Goal: Transaction & Acquisition: Purchase product/service

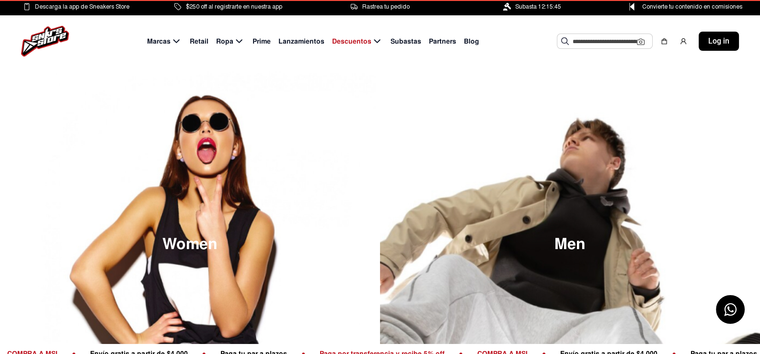
click at [440, 41] on span "Partners" at bounding box center [442, 41] width 27 height 10
select select
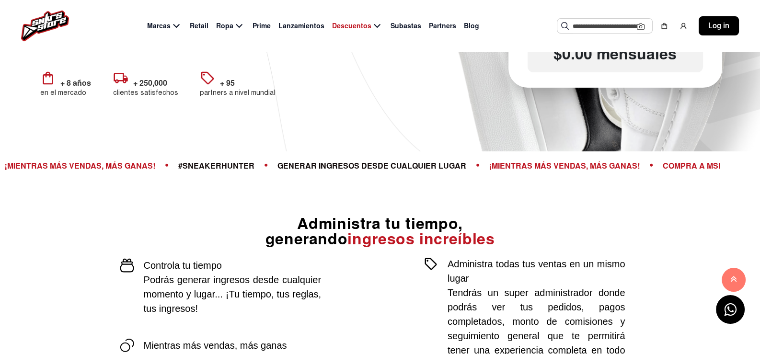
scroll to position [239, 0]
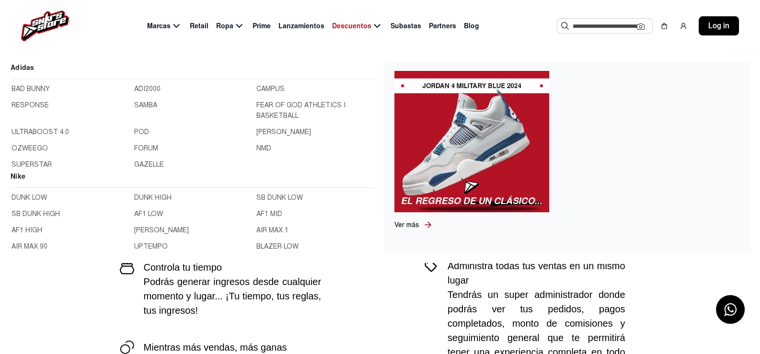
click at [159, 22] on span "Marcas" at bounding box center [158, 26] width 23 height 10
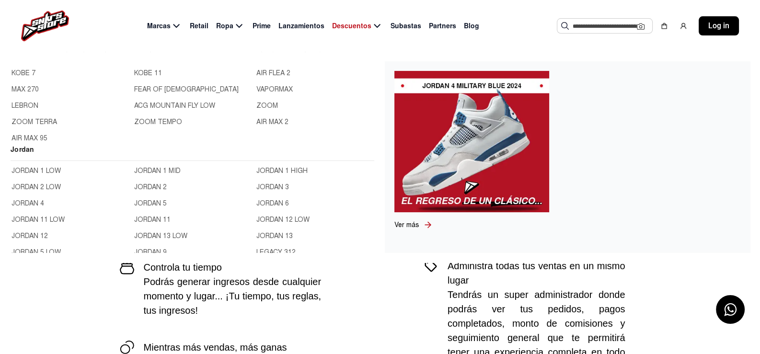
click at [23, 171] on link "JORDAN 1 LOW" at bounding box center [69, 171] width 117 height 11
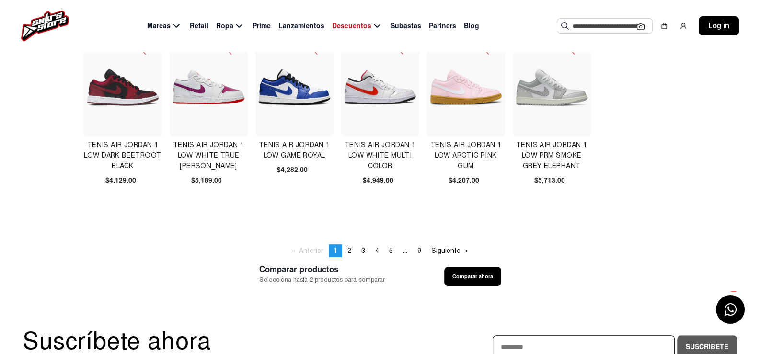
scroll to position [383, 0]
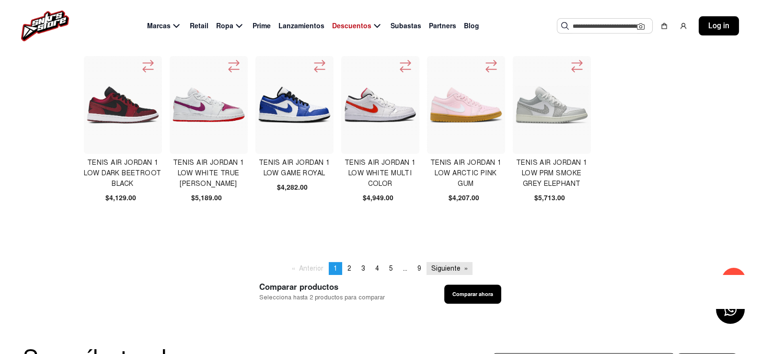
click at [442, 265] on link "Siguiente page" at bounding box center [449, 268] width 46 height 13
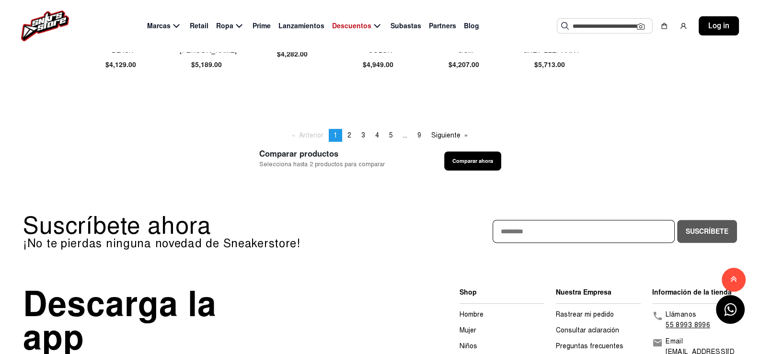
scroll to position [623, 0]
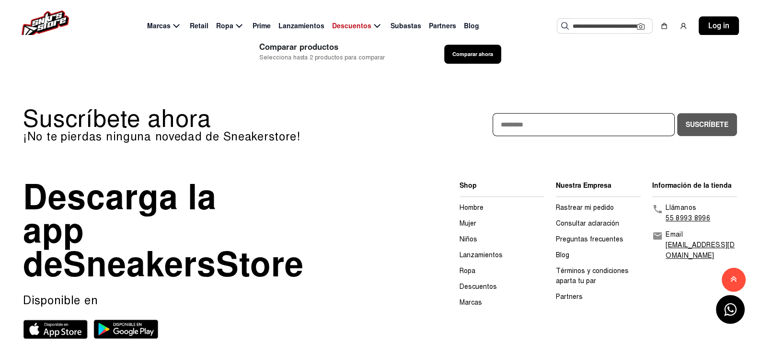
select select
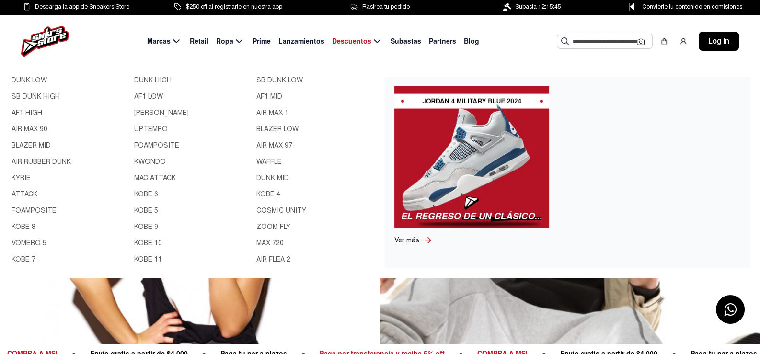
scroll to position [239, 0]
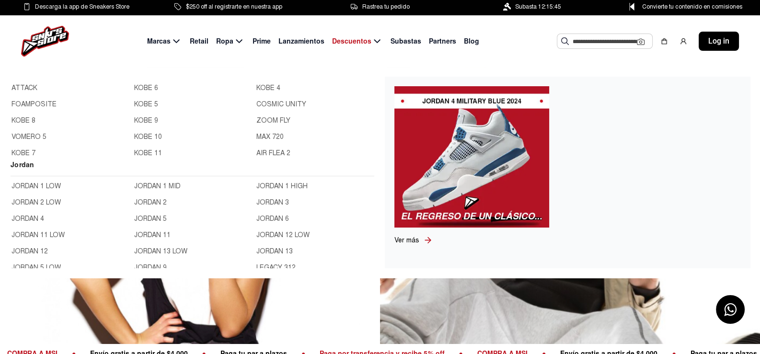
click at [32, 201] on link "JORDAN 2 LOW" at bounding box center [69, 202] width 117 height 11
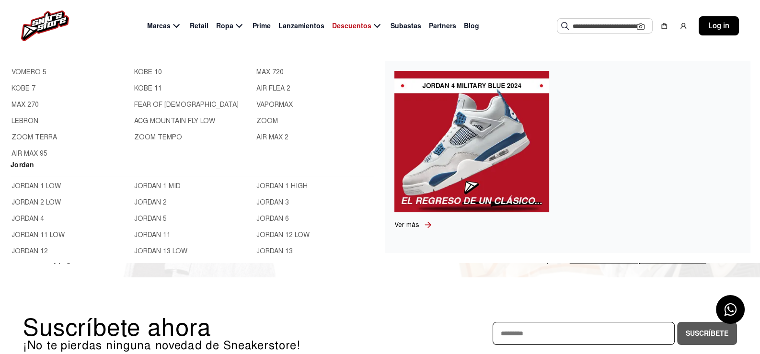
scroll to position [239, 0]
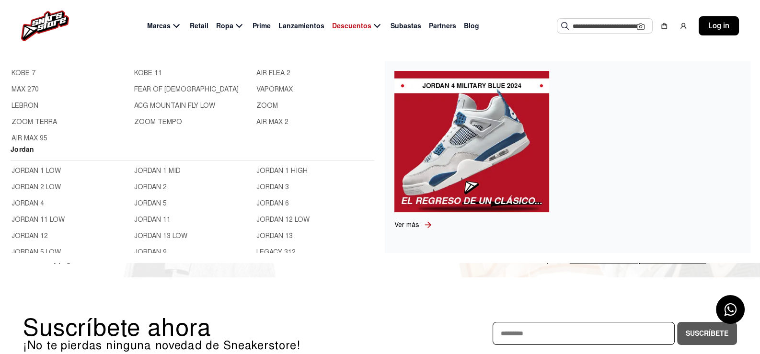
click at [31, 200] on link "JORDAN 4" at bounding box center [69, 203] width 117 height 11
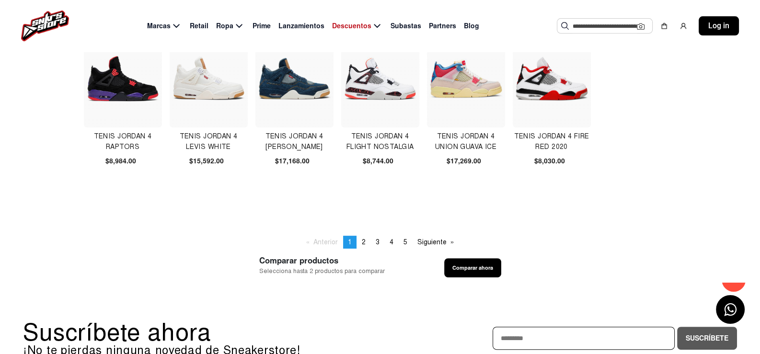
scroll to position [335, 0]
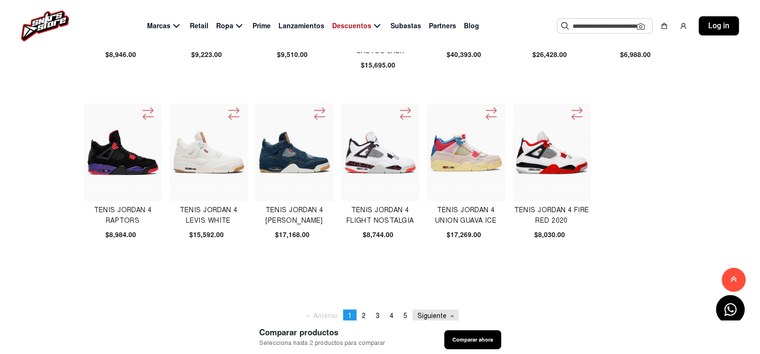
click at [435, 315] on link "Siguiente page" at bounding box center [436, 316] width 46 height 13
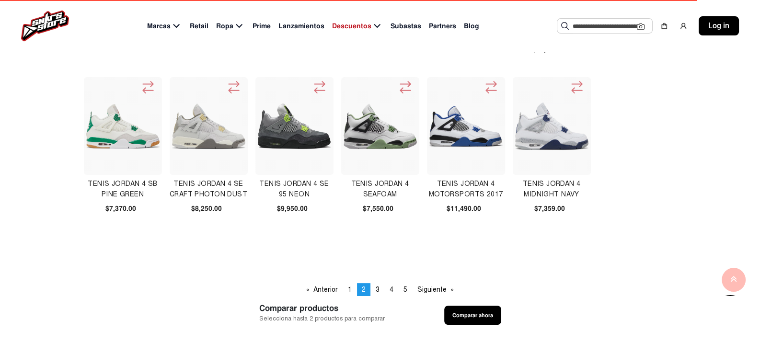
scroll to position [383, 0]
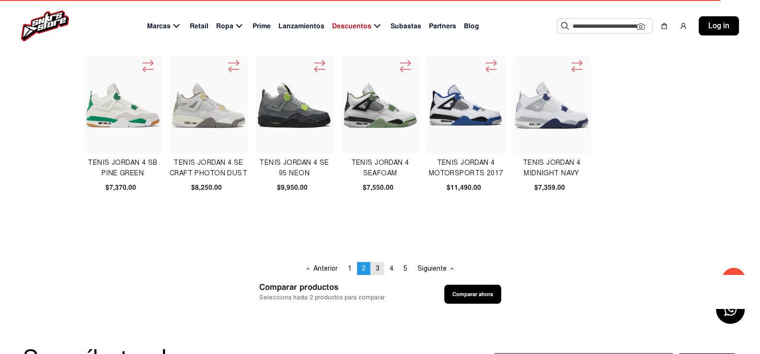
click at [378, 265] on span "3" at bounding box center [378, 268] width 4 height 8
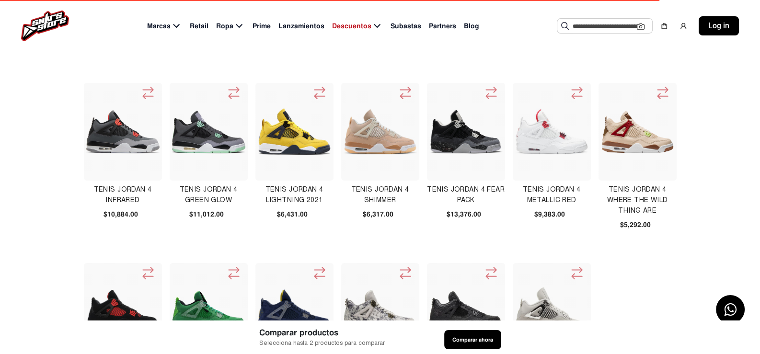
scroll to position [191, 0]
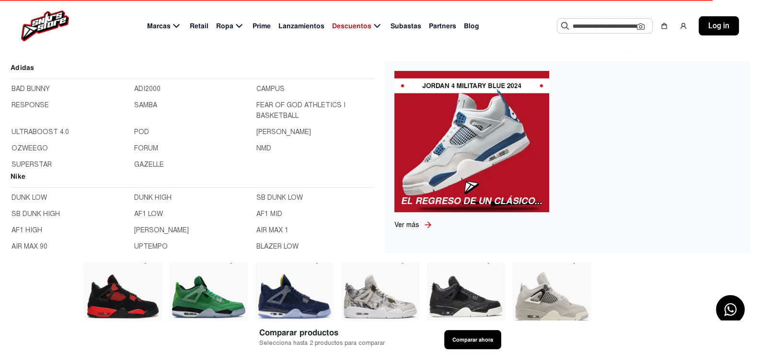
click at [179, 26] on icon at bounding box center [176, 26] width 6 height 4
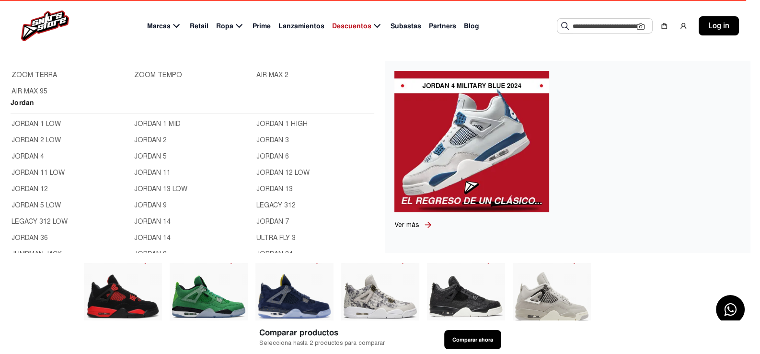
scroll to position [287, 0]
click at [51, 172] on link "JORDAN 11 LOW" at bounding box center [69, 171] width 117 height 11
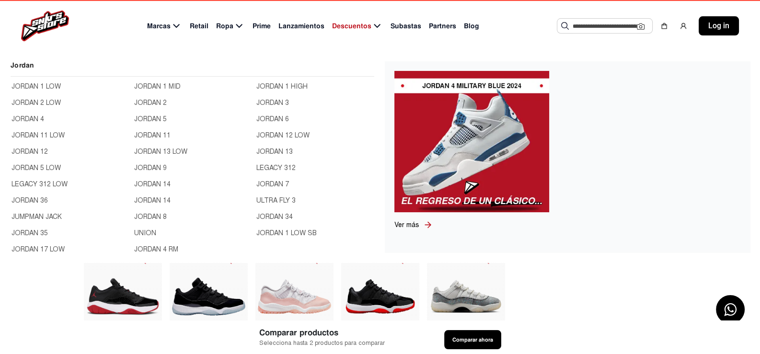
scroll to position [335, 0]
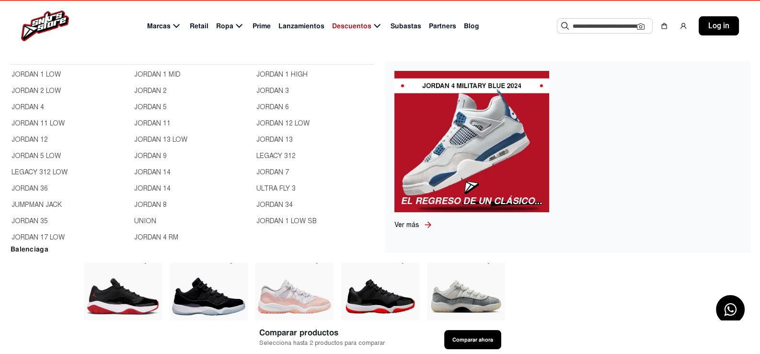
click at [31, 155] on link "JORDAN 5 LOW" at bounding box center [69, 156] width 117 height 11
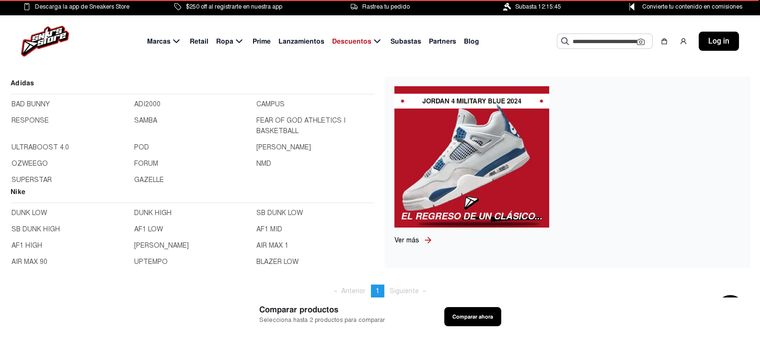
click at [178, 39] on icon at bounding box center [176, 41] width 11 height 12
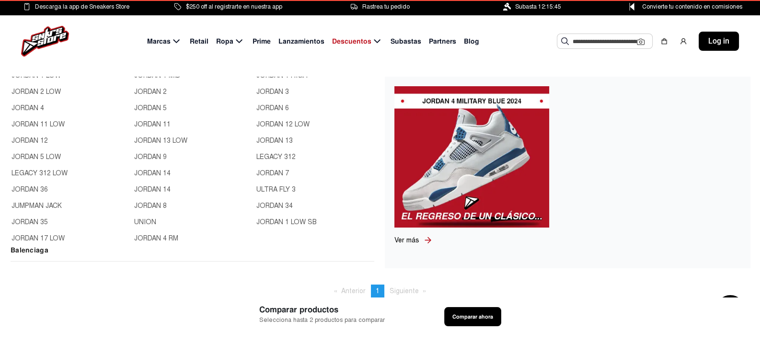
scroll to position [335, 0]
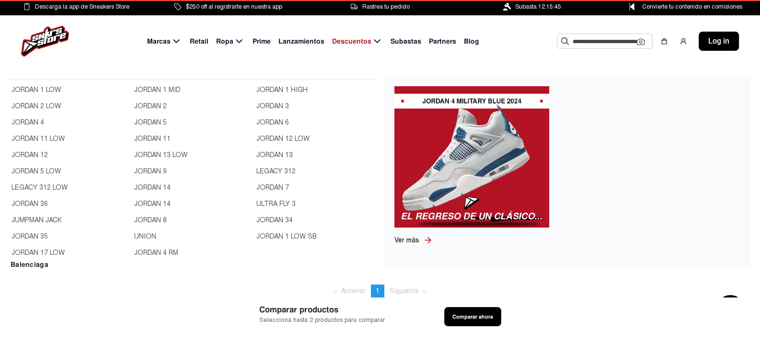
click at [54, 187] on link "LEGACY 312 LOW" at bounding box center [69, 188] width 117 height 11
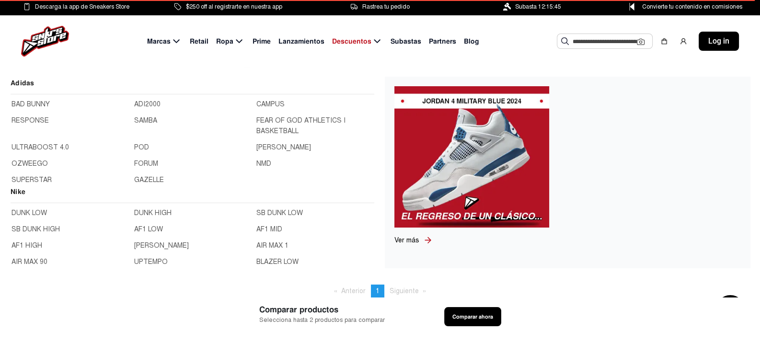
click at [176, 40] on icon at bounding box center [176, 41] width 6 height 4
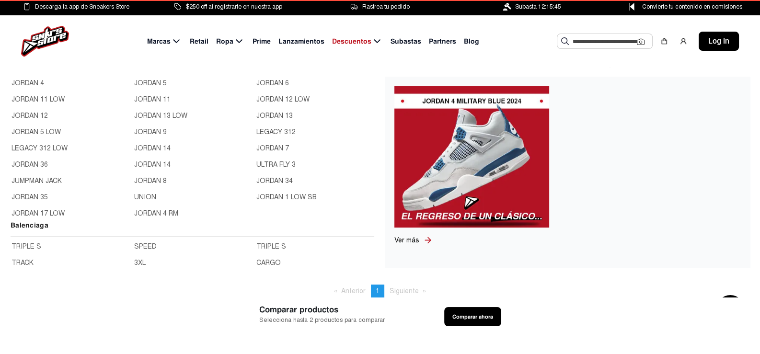
scroll to position [383, 0]
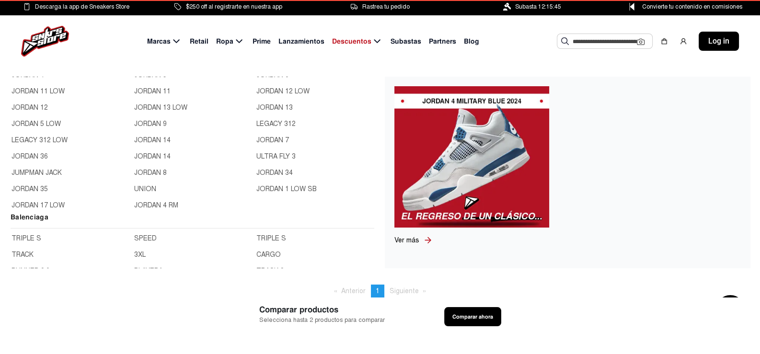
click at [152, 86] on link "JORDAN 11" at bounding box center [192, 91] width 117 height 11
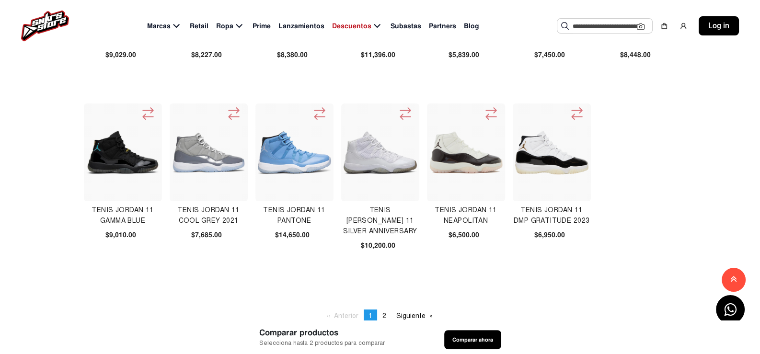
scroll to position [383, 0]
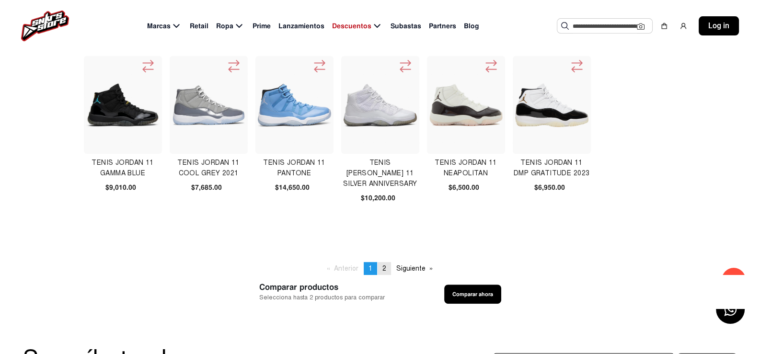
click at [383, 267] on span "2" at bounding box center [384, 268] width 4 height 8
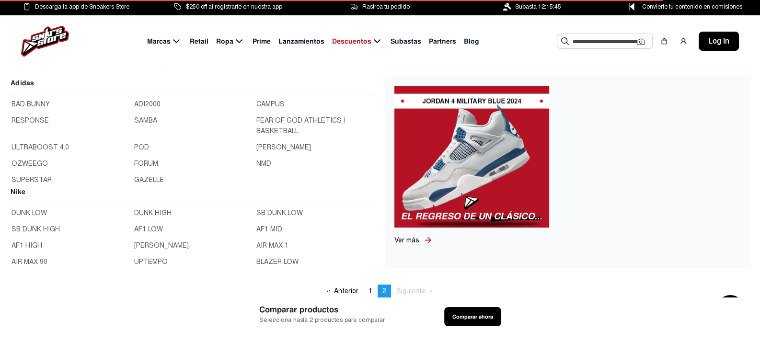
click at [176, 40] on icon at bounding box center [176, 41] width 6 height 4
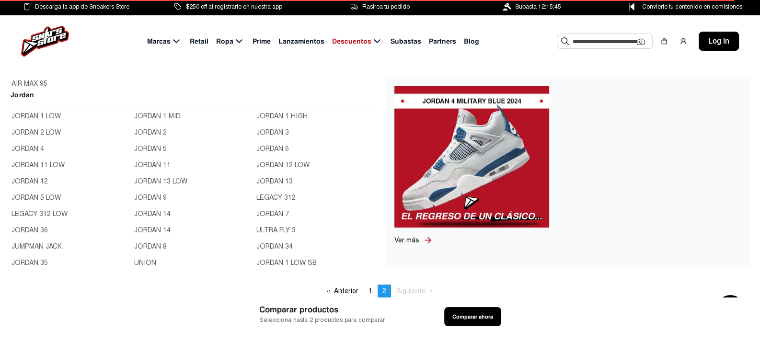
scroll to position [287, 0]
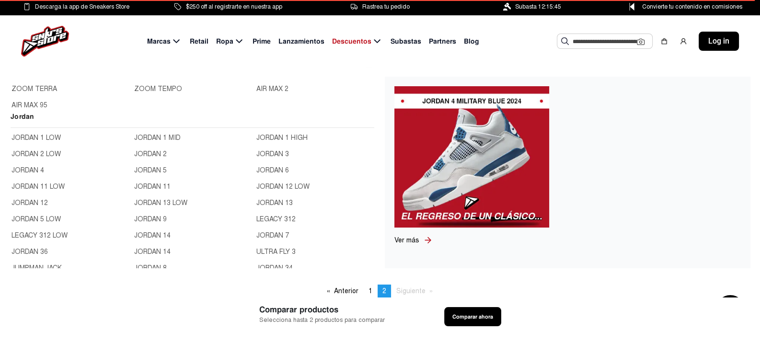
click at [151, 155] on link "JORDAN 2" at bounding box center [192, 154] width 117 height 11
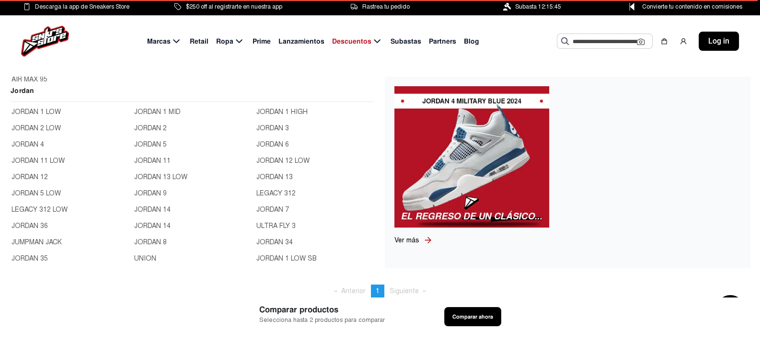
scroll to position [335, 0]
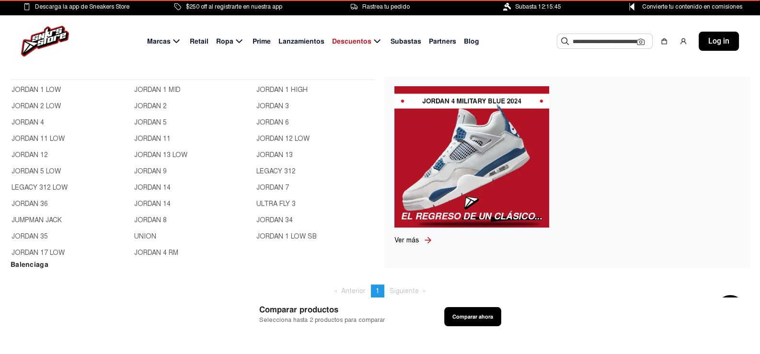
click at [173, 153] on link "JORDAN 13 LOW" at bounding box center [192, 155] width 117 height 11
click at [153, 172] on link "JORDAN 9" at bounding box center [192, 171] width 117 height 11
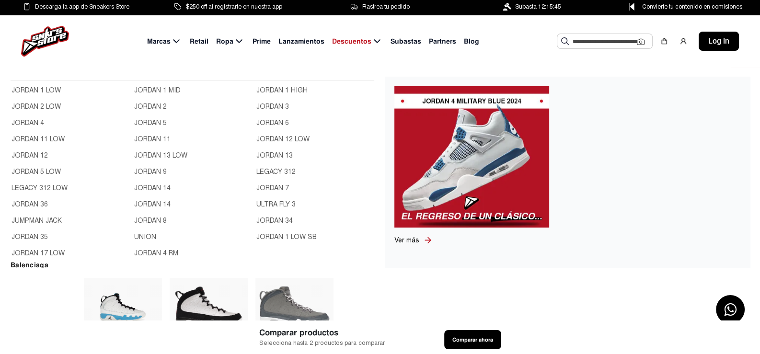
scroll to position [335, 0]
click at [154, 186] on link "JORDAN 14" at bounding box center [192, 188] width 117 height 11
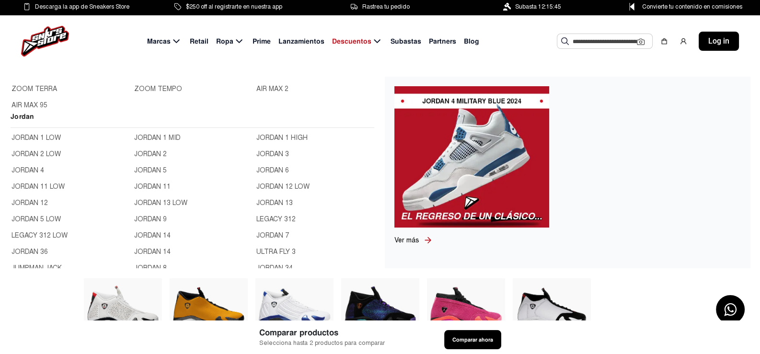
scroll to position [335, 0]
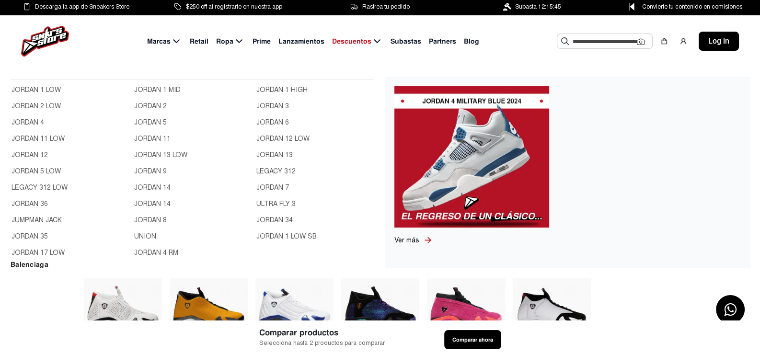
click at [153, 203] on link "JORDAN 14" at bounding box center [192, 204] width 117 height 11
click at [154, 220] on link "JORDAN 8" at bounding box center [192, 220] width 117 height 11
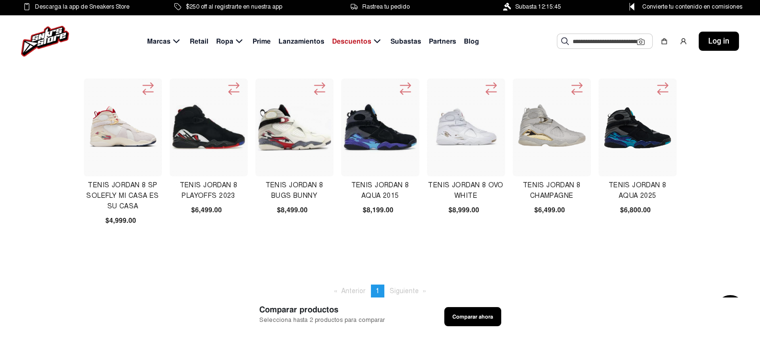
click at [196, 128] on img at bounding box center [209, 128] width 74 height 74
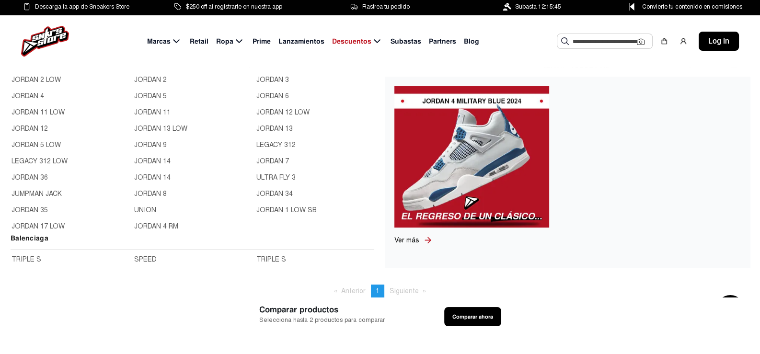
scroll to position [383, 0]
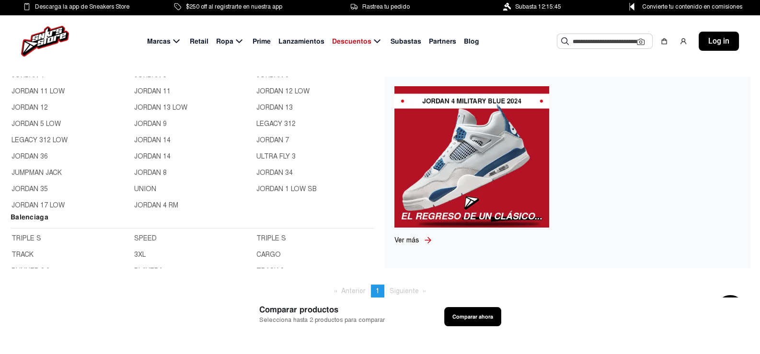
click at [154, 171] on link "JORDAN 8" at bounding box center [192, 173] width 117 height 11
click at [142, 187] on link "UNION" at bounding box center [192, 189] width 117 height 11
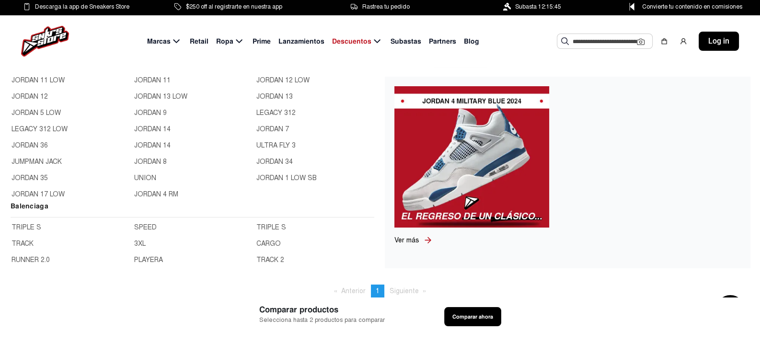
scroll to position [431, 0]
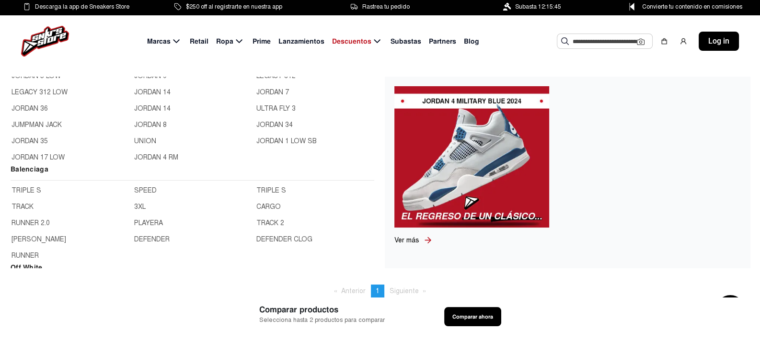
click at [147, 156] on link "JORDAN 4 RM" at bounding box center [192, 157] width 117 height 11
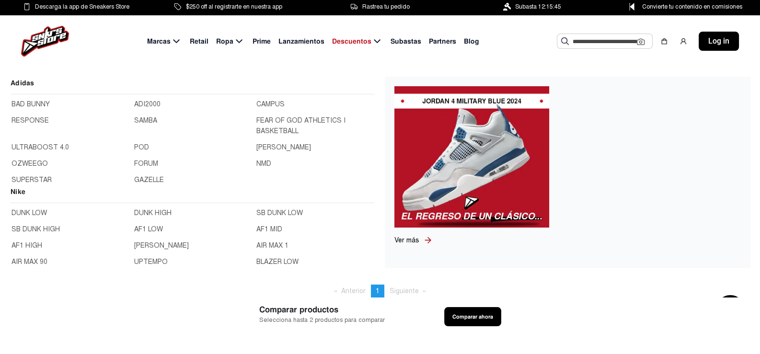
click at [178, 39] on icon at bounding box center [176, 41] width 11 height 12
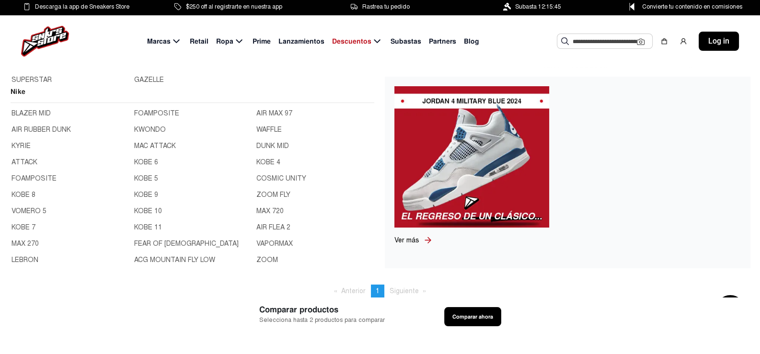
scroll to position [239, 0]
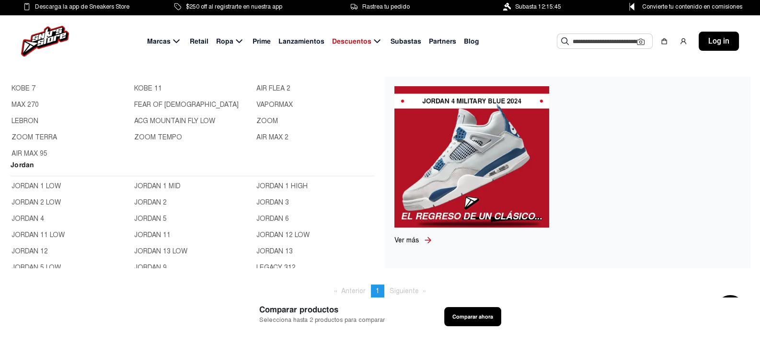
click at [281, 184] on link "JORDAN 1 HIGH" at bounding box center [314, 186] width 117 height 11
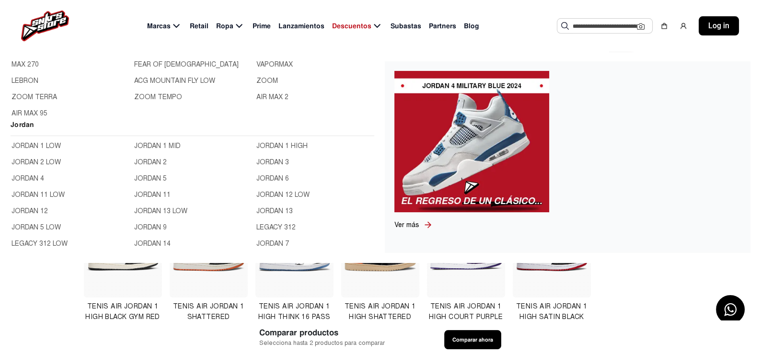
scroll to position [287, 0]
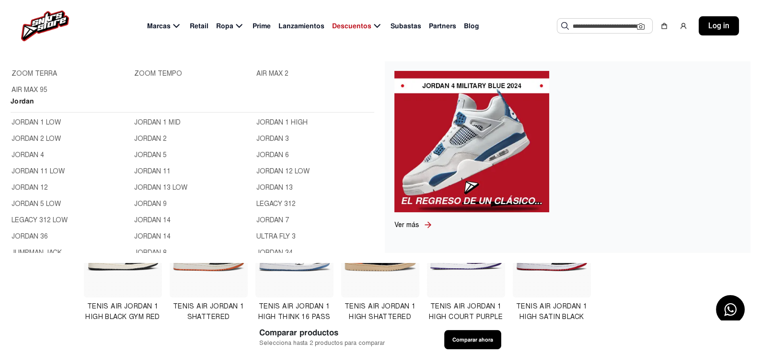
click at [261, 137] on link "JORDAN 3" at bounding box center [314, 139] width 117 height 11
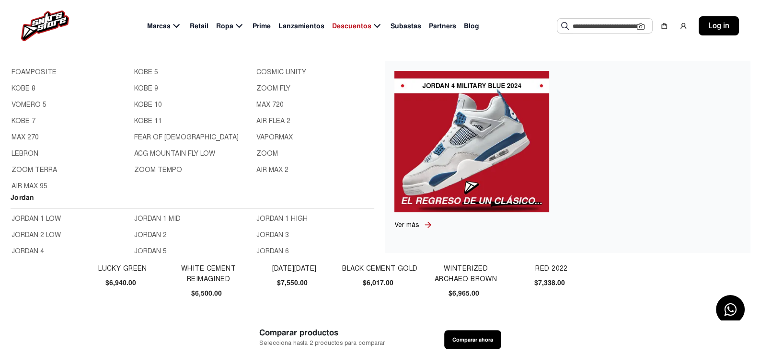
scroll to position [239, 0]
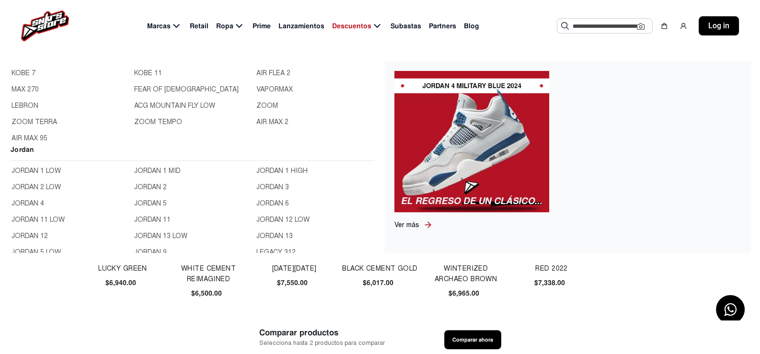
click at [268, 205] on link "JORDAN 6" at bounding box center [314, 203] width 117 height 11
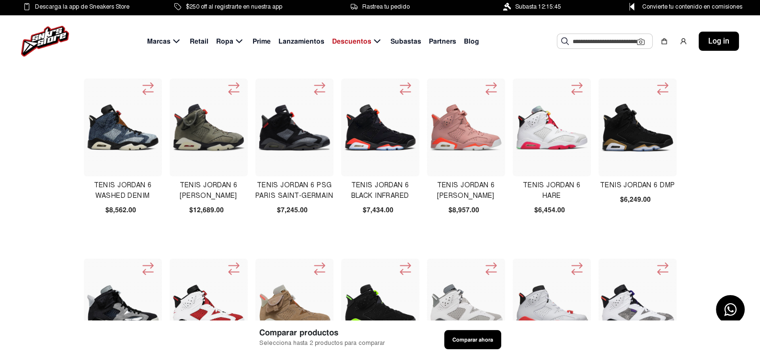
click at [371, 124] on img at bounding box center [381, 127] width 74 height 48
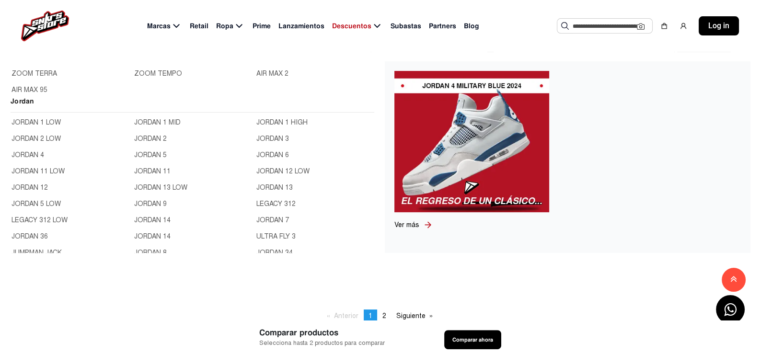
scroll to position [335, 0]
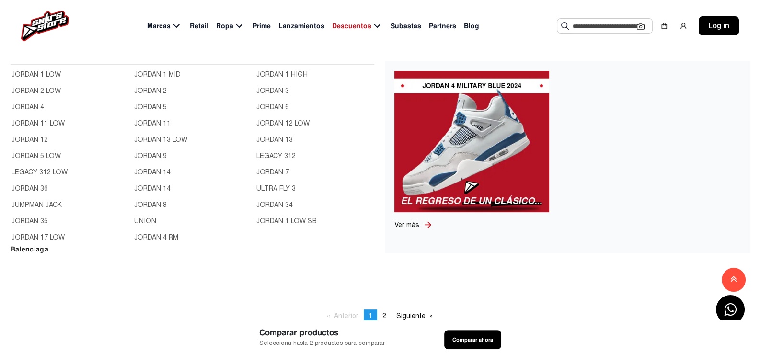
click at [264, 138] on link "JORDAN 13" at bounding box center [314, 140] width 117 height 11
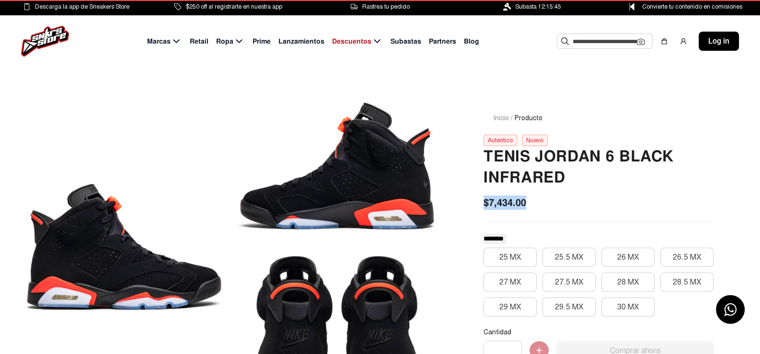
drag, startPoint x: 482, startPoint y: 202, endPoint x: 534, endPoint y: 196, distance: 52.1
click at [534, 196] on div "Inicio / Producto Autentico Nuevo Tenis Jordan 6 Black Infrared $7,434.00 *****…" at bounding box center [598, 324] width 276 height 468
